Goal: Information Seeking & Learning: Learn about a topic

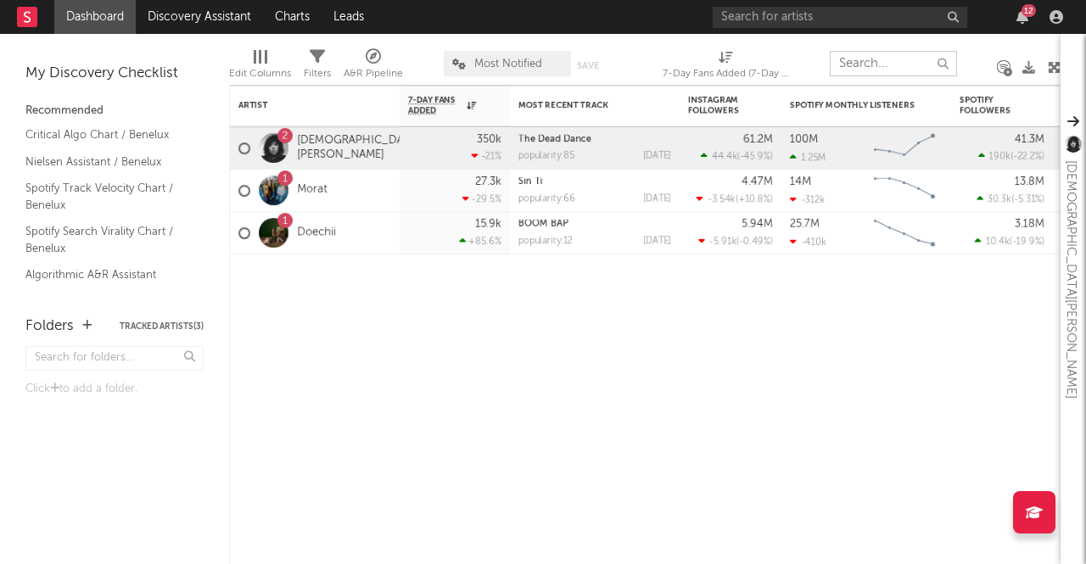
click at [857, 64] on input "text" at bounding box center [892, 63] width 127 height 25
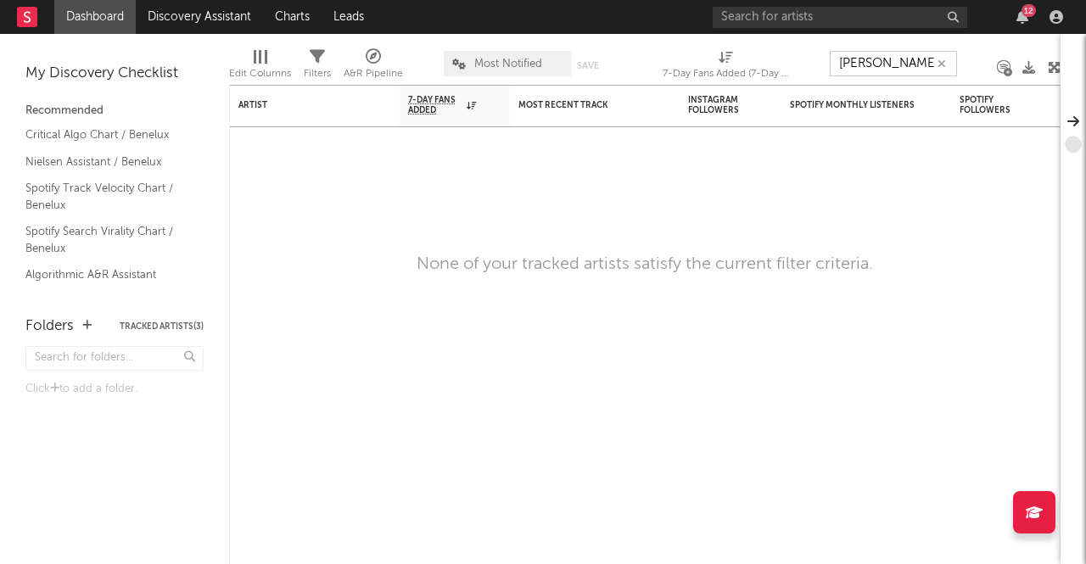
click at [854, 65] on input "[PERSON_NAME]" at bounding box center [892, 63] width 127 height 25
drag, startPoint x: 907, startPoint y: 69, endPoint x: 662, endPoint y: 87, distance: 244.9
click at [662, 87] on div "Artist Notifications 7-Day Fans Added WoW % Change Most Recent Track Popularity…" at bounding box center [644, 299] width 831 height 530
type input "[PERSON_NAME]"
click at [849, 7] on input "text" at bounding box center [839, 17] width 254 height 21
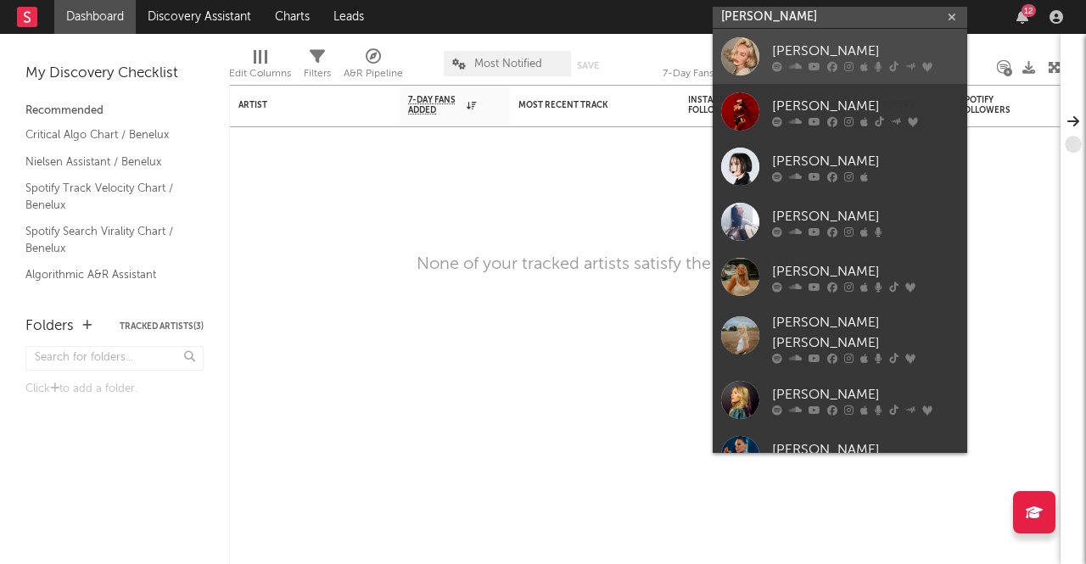
type input "[PERSON_NAME]"
click at [851, 69] on icon at bounding box center [848, 66] width 9 height 10
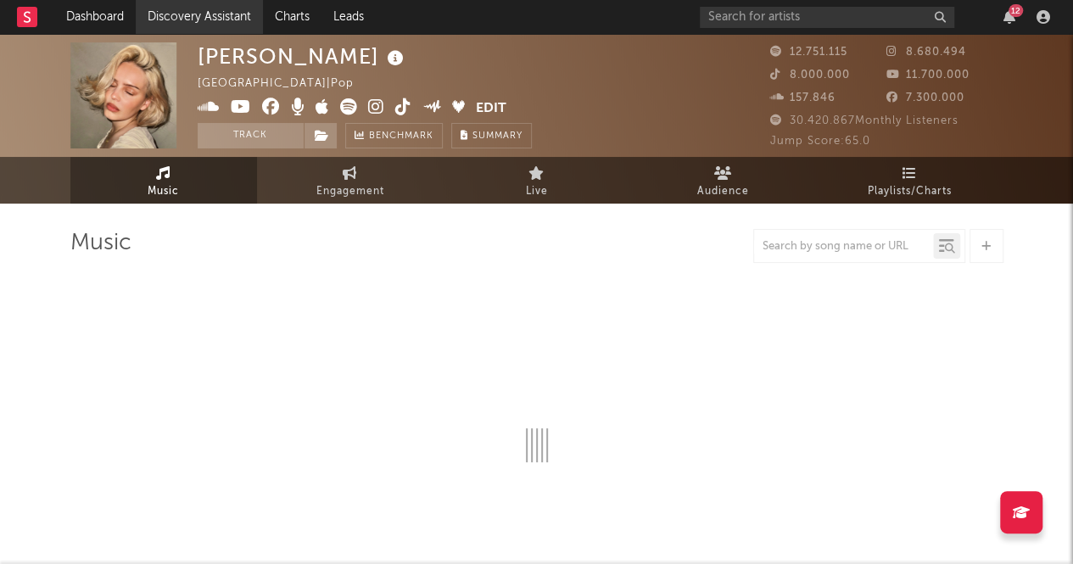
select select "6m"
